Goal: Task Accomplishment & Management: Manage account settings

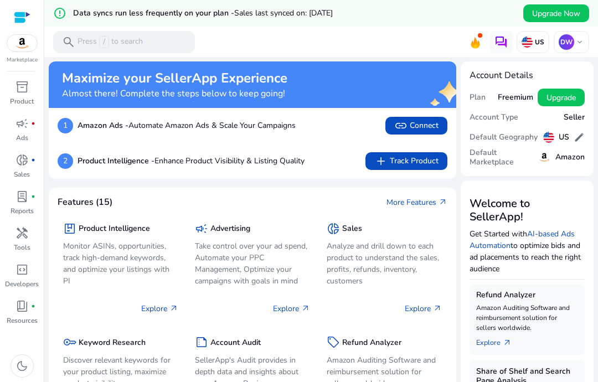
click at [424, 162] on span "add Track Product" at bounding box center [407, 161] width 64 height 13
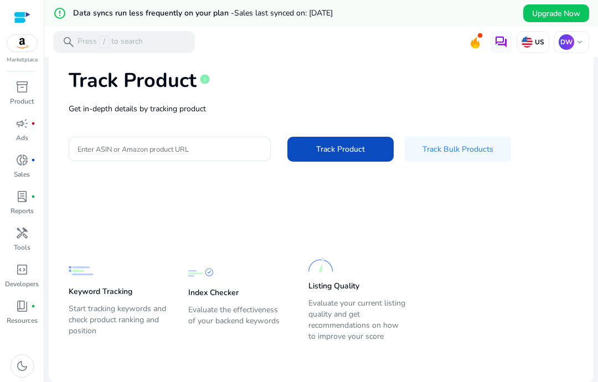
scroll to position [55, 0]
click at [79, 153] on input "Enter ASIN or Amazon product URL" at bounding box center [170, 149] width 184 height 12
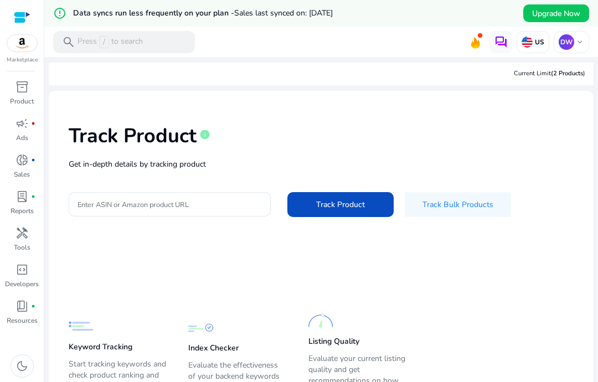
scroll to position [0, 0]
click at [28, 92] on span "inventory_2" at bounding box center [22, 86] width 13 height 13
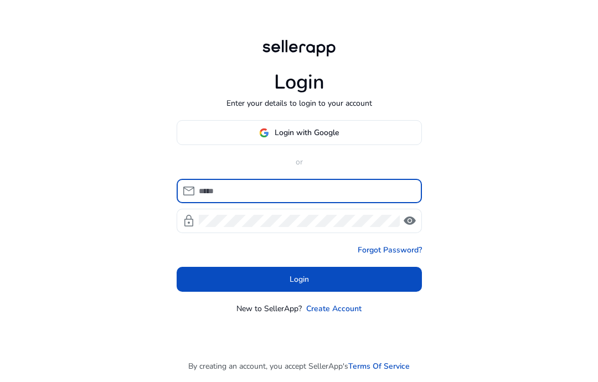
click at [250, 146] on span at bounding box center [299, 133] width 244 height 27
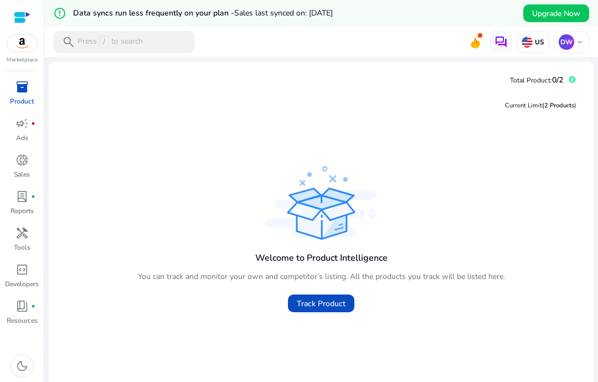
click at [30, 134] on link "campaign fiber_manual_record Ads" at bounding box center [22, 133] width 44 height 37
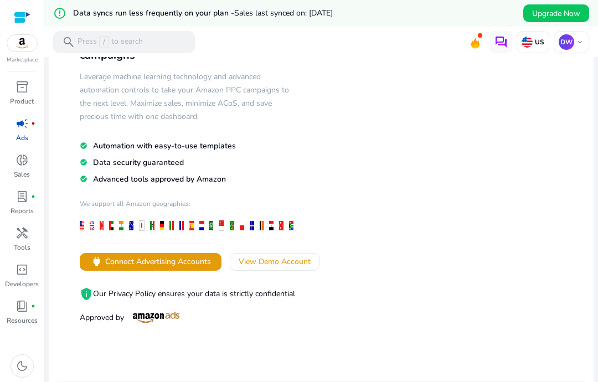
scroll to position [93, 0]
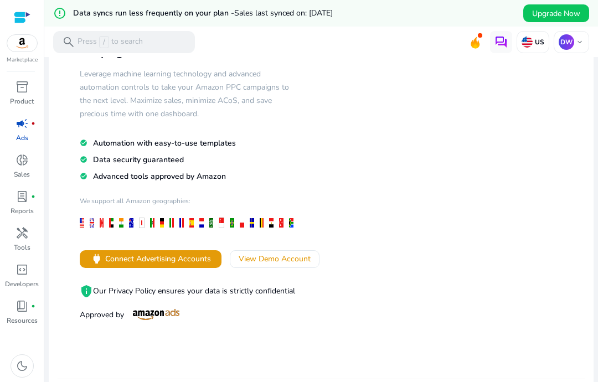
click at [31, 167] on div "donut_small" at bounding box center [22, 160] width 31 height 18
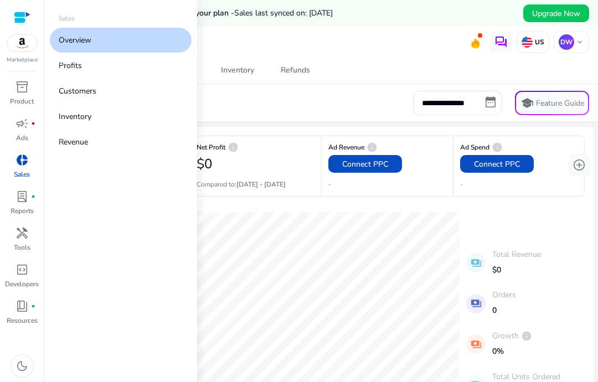
click at [37, 206] on link "lab_profile fiber_manual_record Reports" at bounding box center [22, 206] width 44 height 37
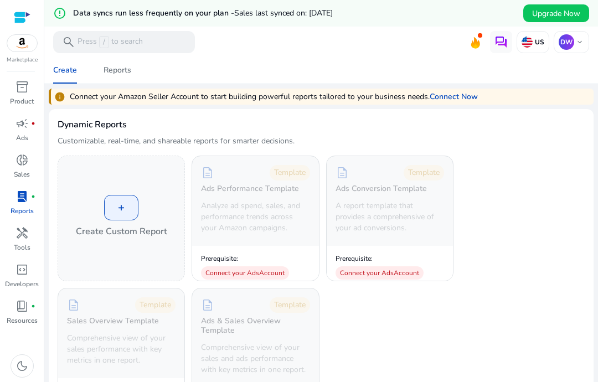
click at [471, 96] on link "Connect Now" at bounding box center [454, 97] width 48 height 12
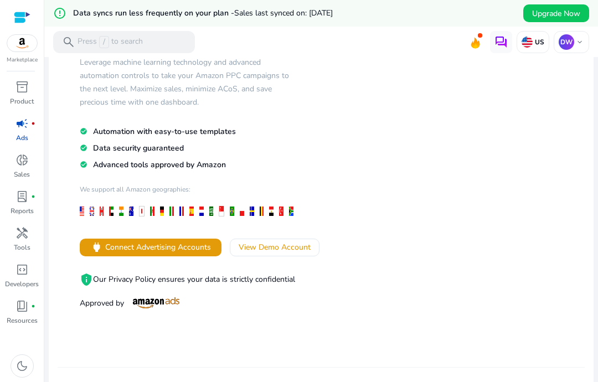
scroll to position [107, 0]
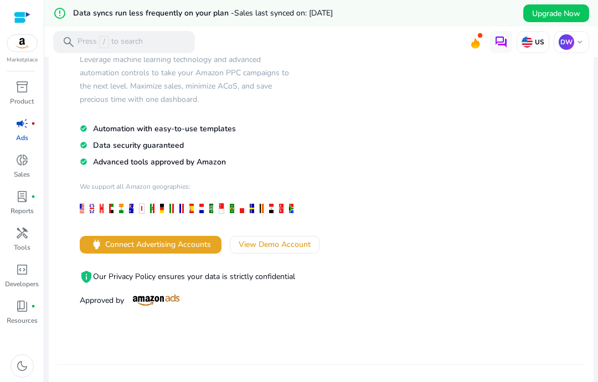
click at [193, 247] on span "Connect Advertising Accounts" at bounding box center [158, 245] width 106 height 12
